Goal: Task Accomplishment & Management: Complete application form

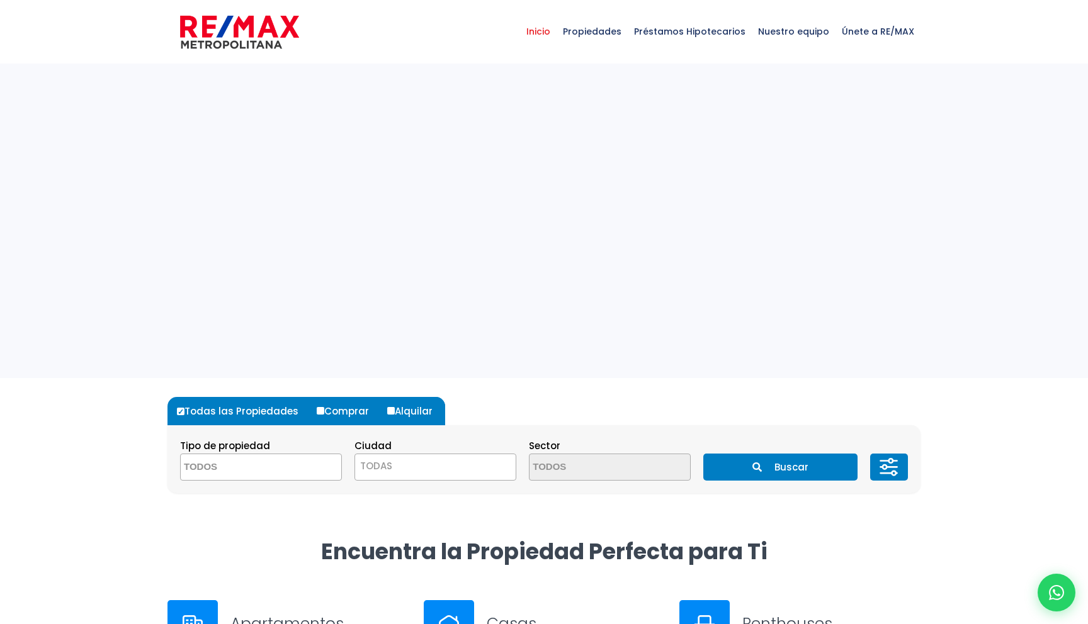
select select
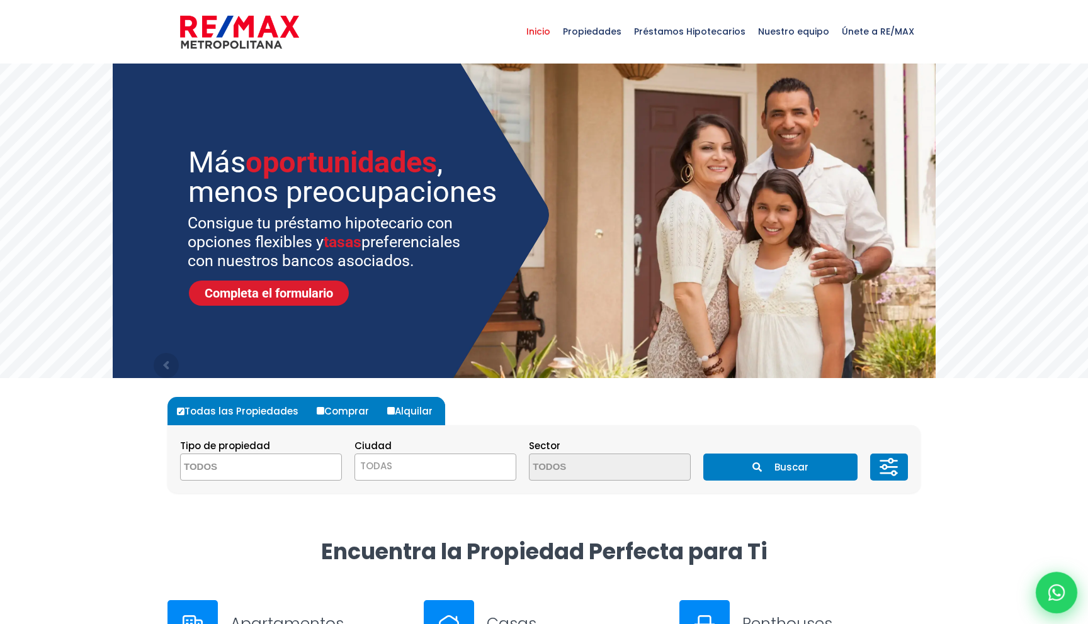
click at [1054, 596] on icon at bounding box center [1056, 593] width 16 height 16
type input "test"
type input "test33"
type input "test@gmail.com"
type input "811-122-0099"
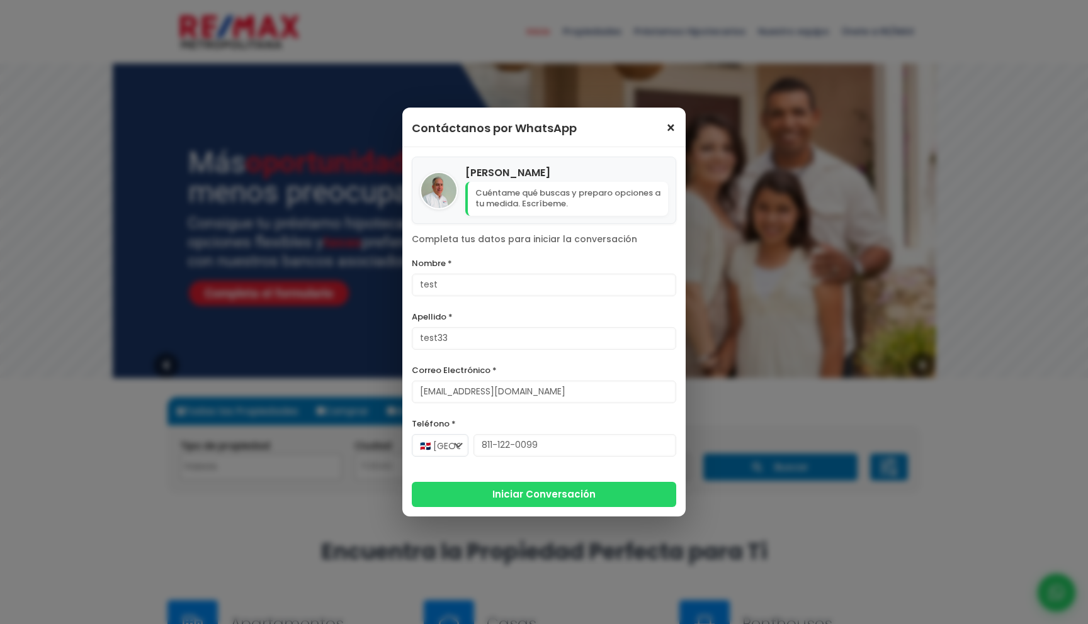
click at [673, 127] on span "×" at bounding box center [670, 128] width 11 height 15
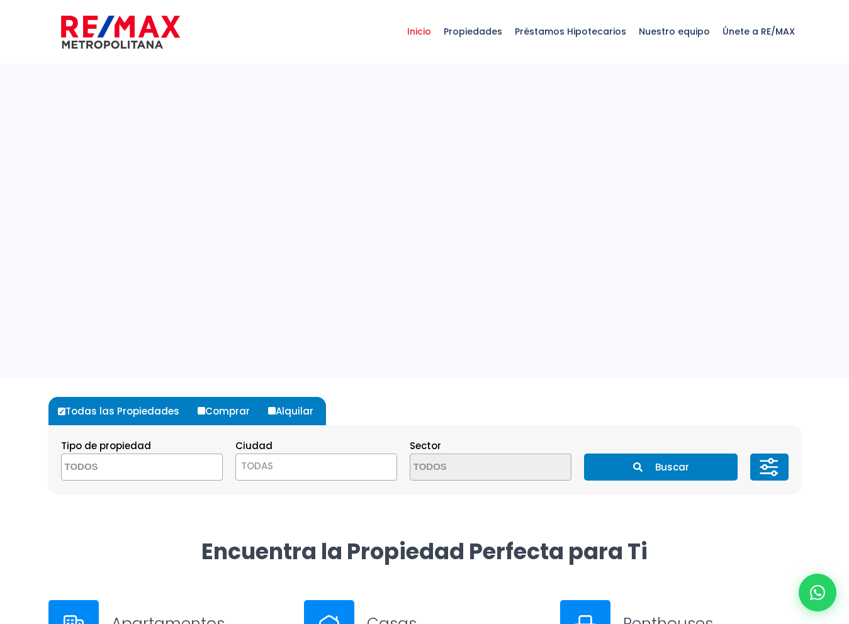
select select
